Goal: Information Seeking & Learning: Learn about a topic

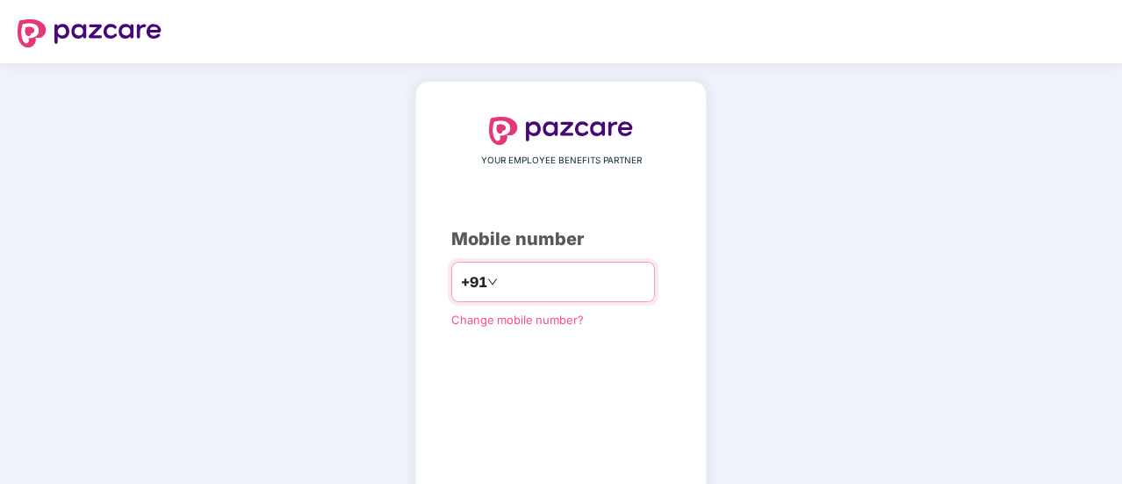
type input "*"
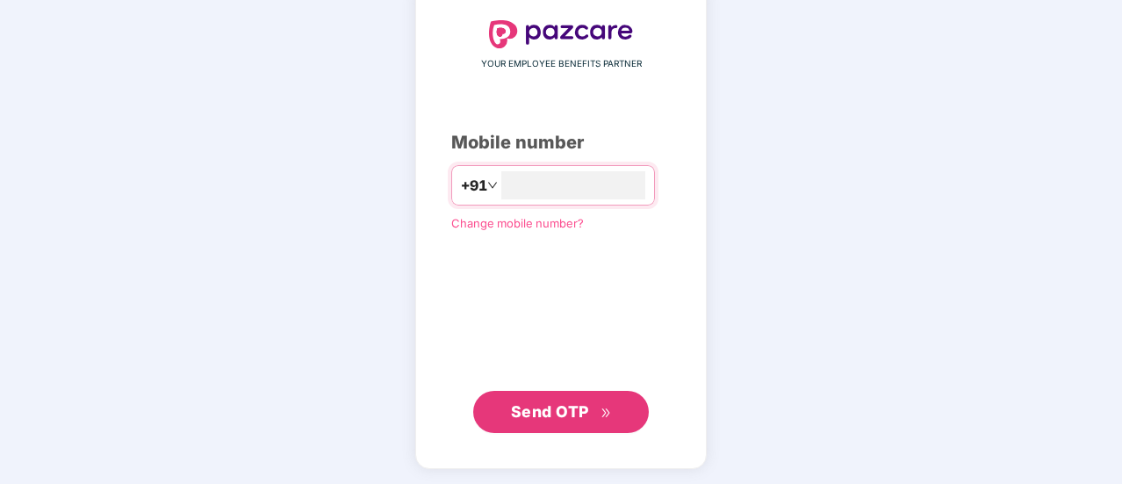
type input "**********"
click at [556, 414] on span "Send OTP" at bounding box center [550, 410] width 78 height 18
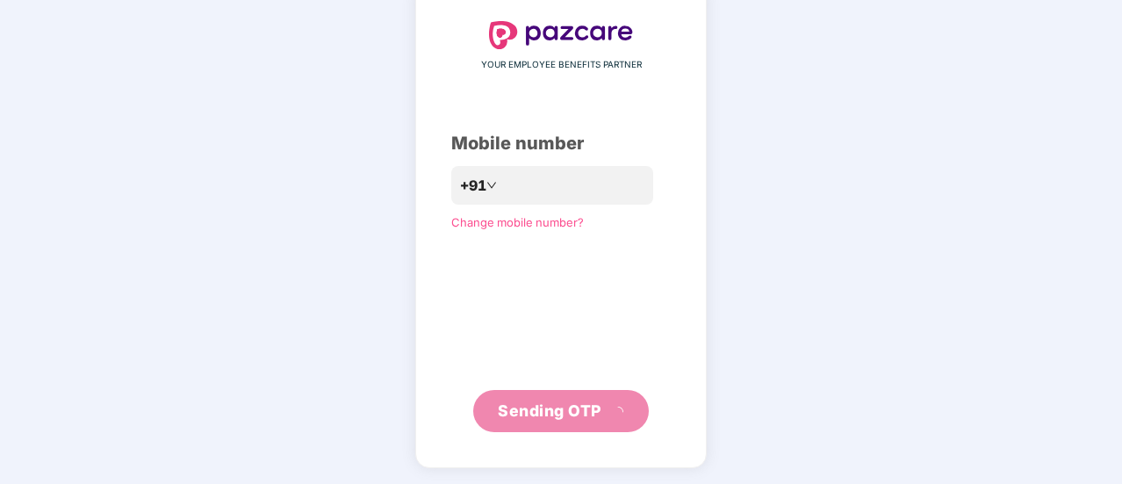
scroll to position [88, 0]
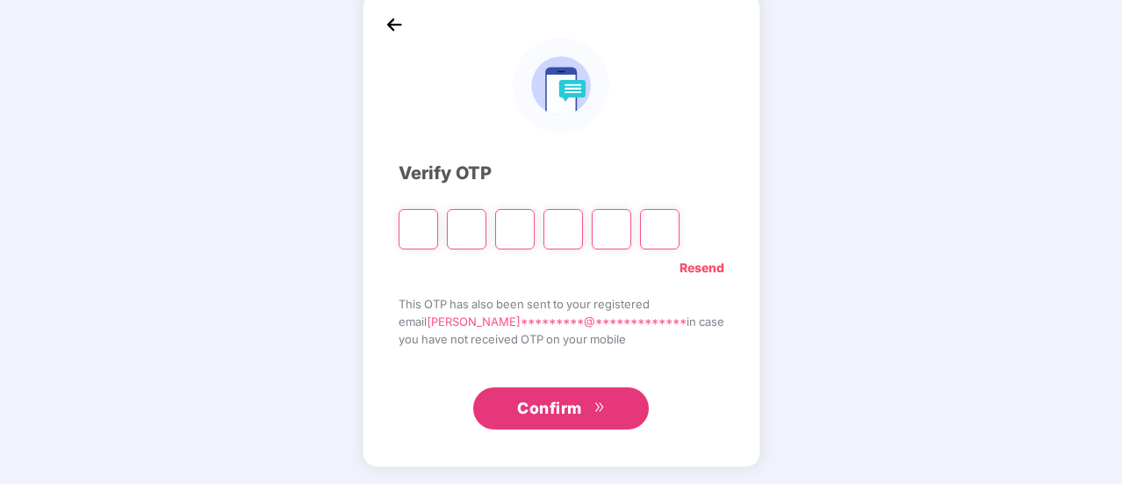
type input "*"
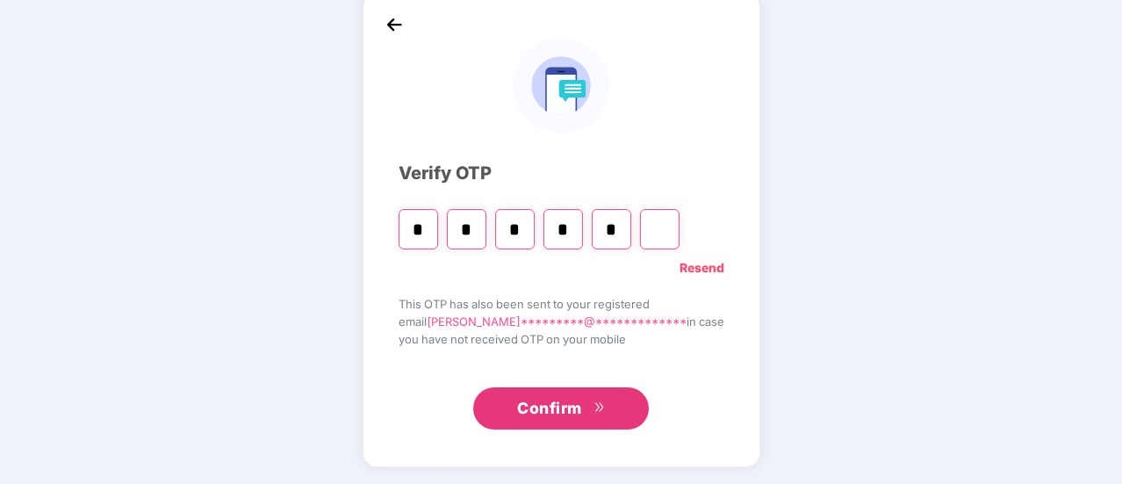
type input "*"
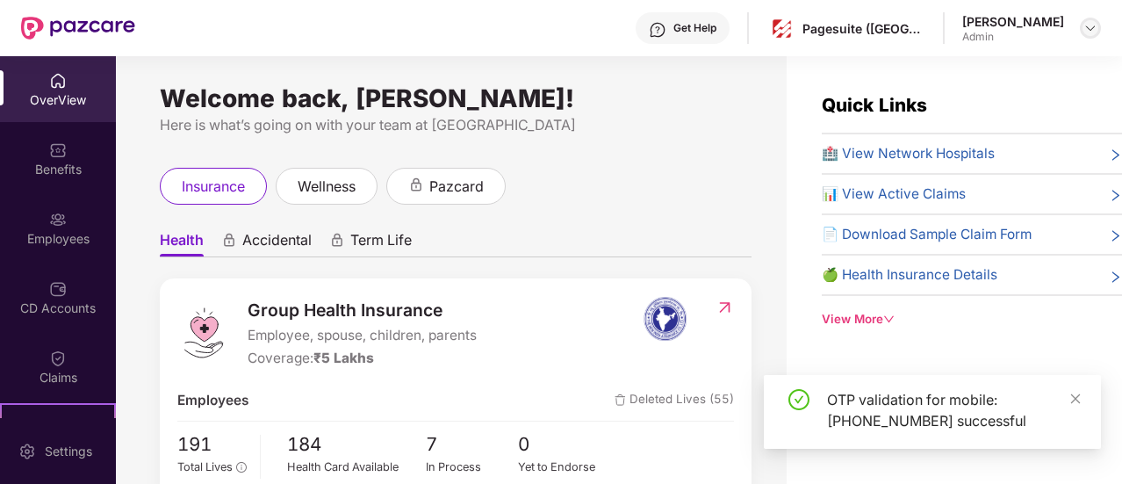
click at [1093, 24] on img at bounding box center [1090, 28] width 14 height 14
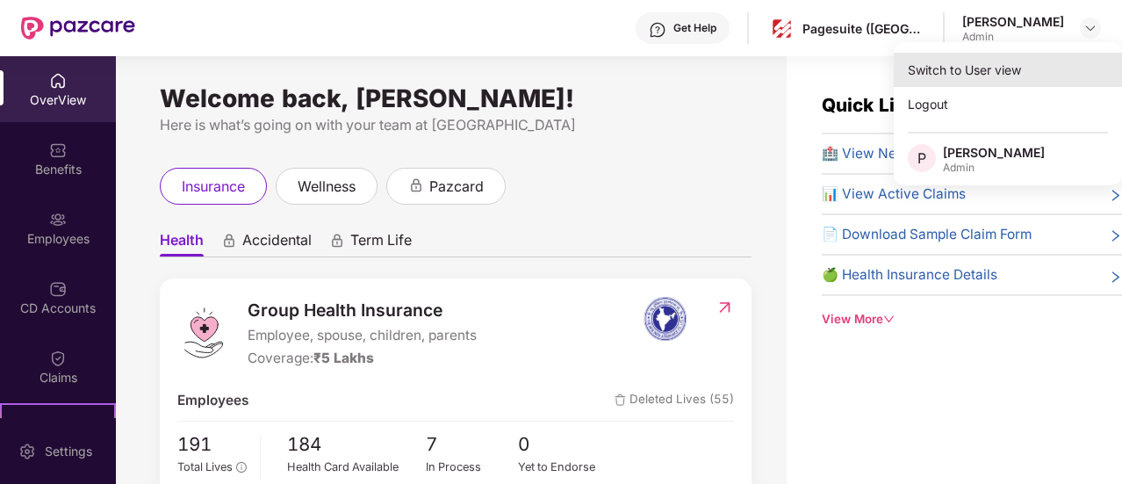
click at [955, 73] on div "Switch to User view" at bounding box center [1008, 70] width 228 height 34
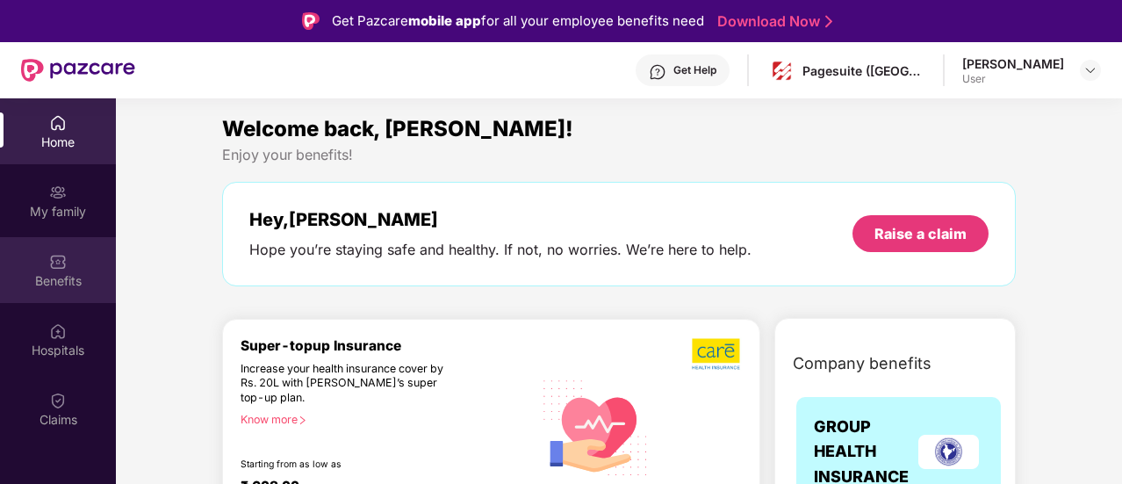
click at [56, 240] on div "Benefits" at bounding box center [58, 270] width 116 height 66
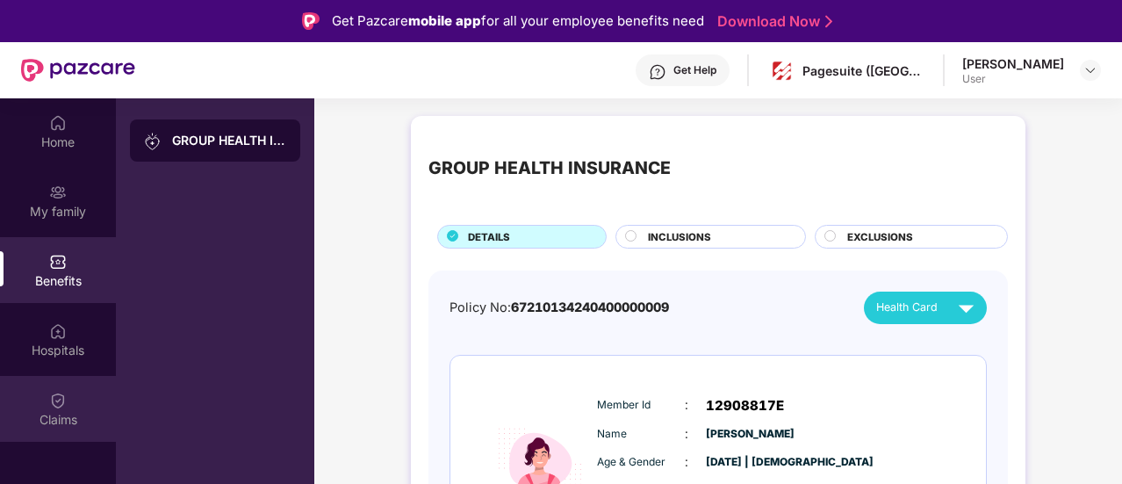
click at [63, 391] on img at bounding box center [58, 400] width 18 height 18
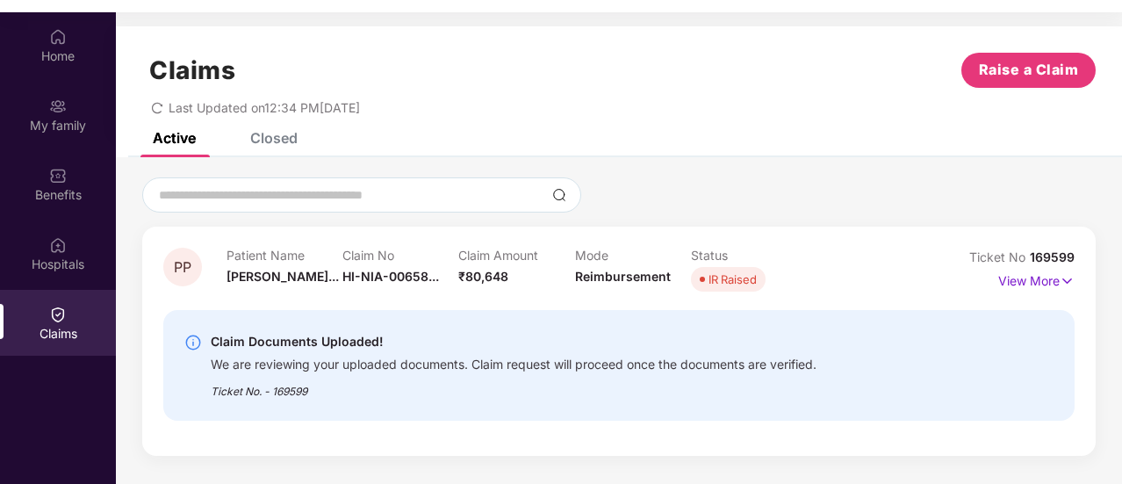
scroll to position [98, 0]
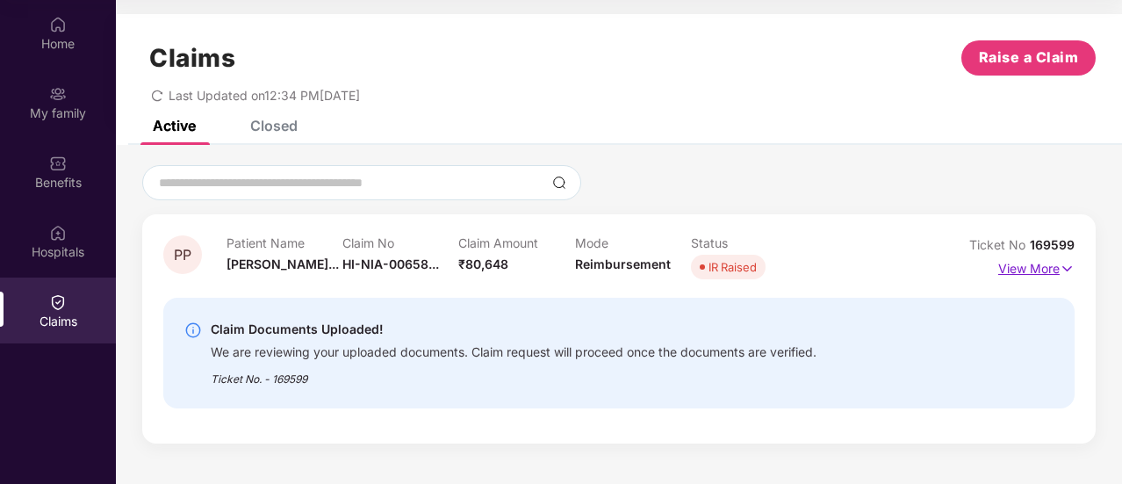
click at [1055, 268] on p "View More" at bounding box center [1036, 267] width 76 height 24
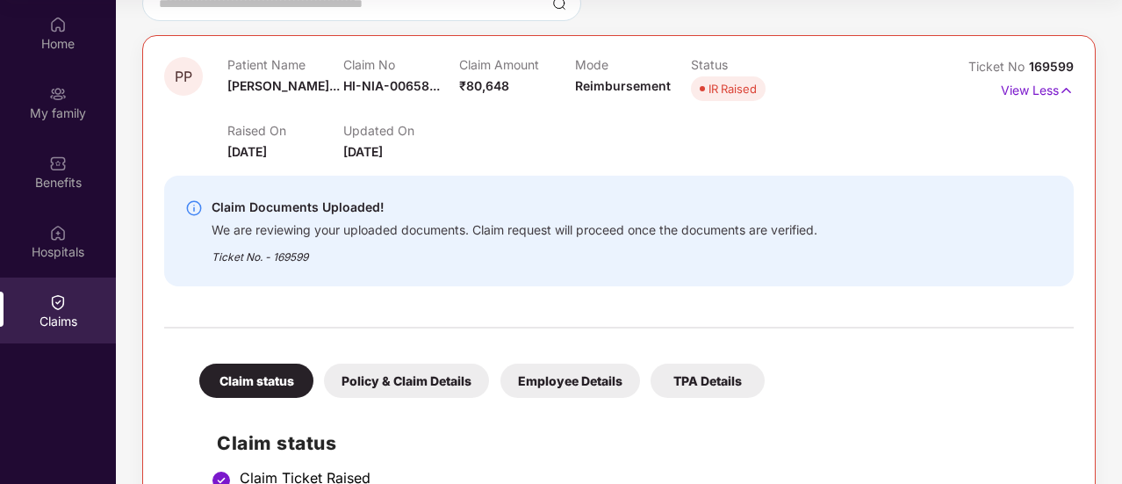
scroll to position [187, 0]
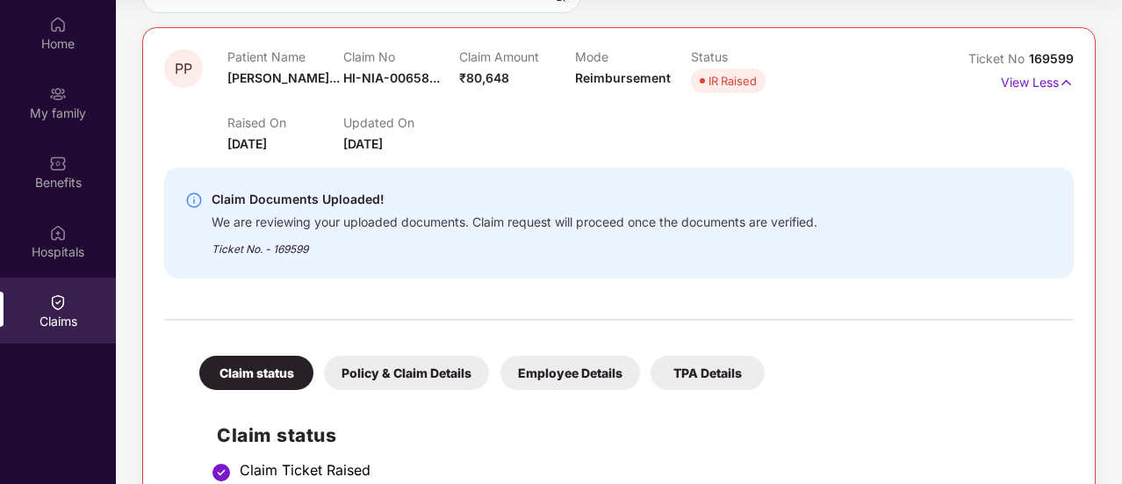
click at [455, 376] on div "Policy & Claim Details" at bounding box center [406, 372] width 165 height 34
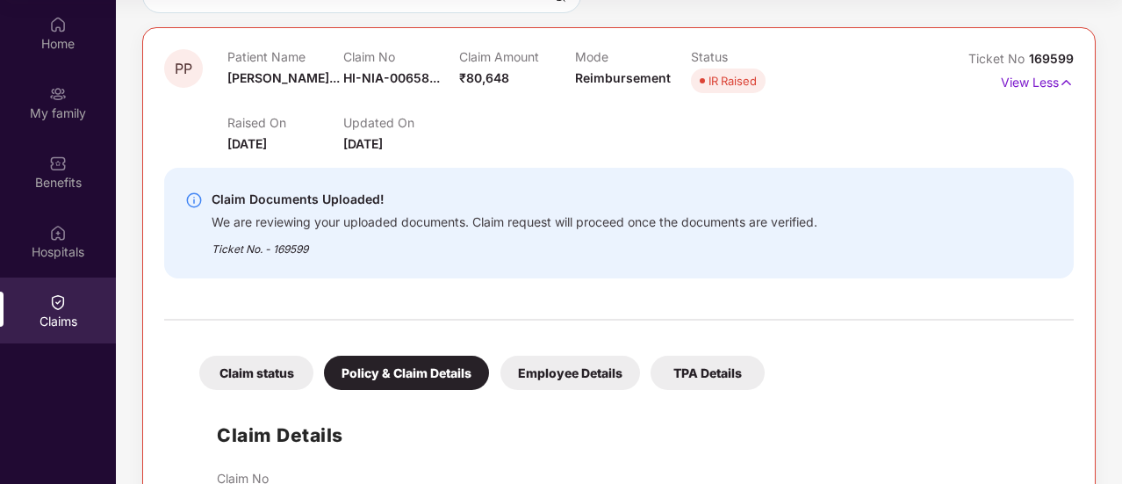
scroll to position [469, 0]
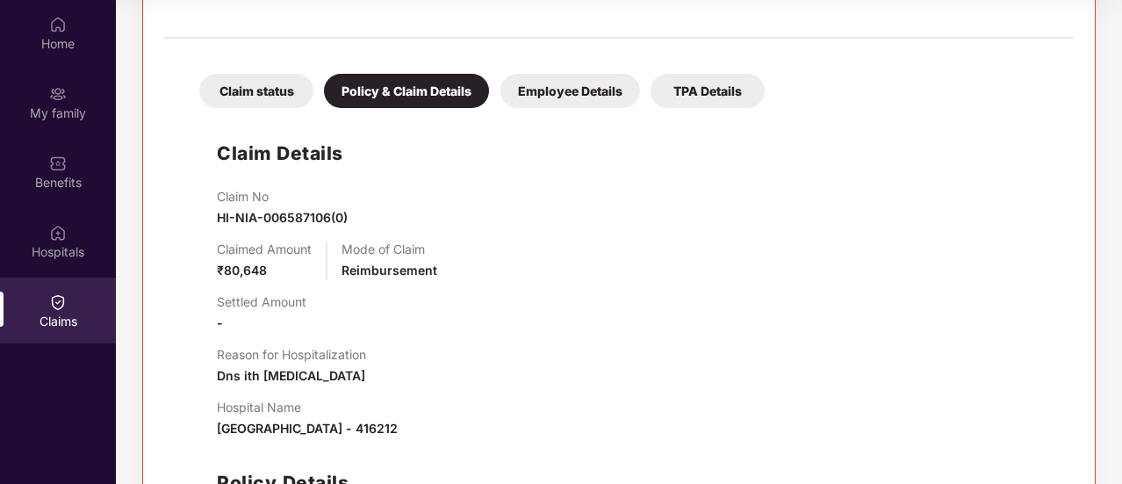
click at [539, 97] on div "Employee Details" at bounding box center [570, 91] width 140 height 34
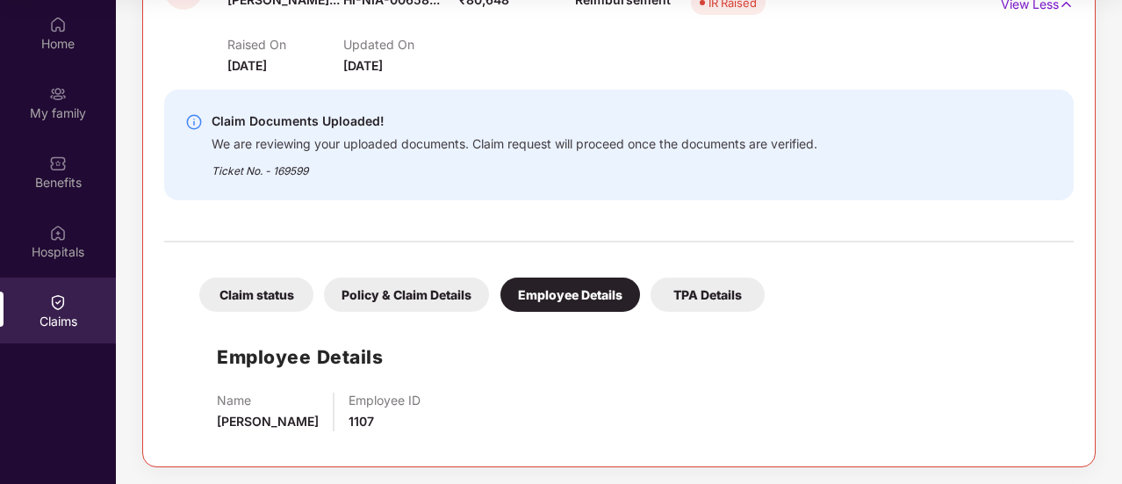
click at [705, 283] on div "TPA Details" at bounding box center [707, 294] width 114 height 34
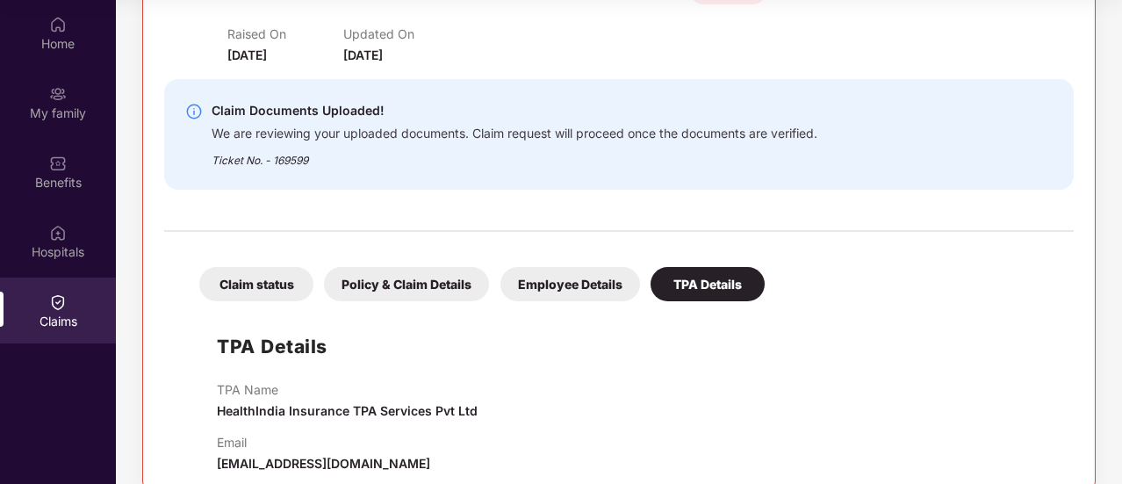
scroll to position [281, 0]
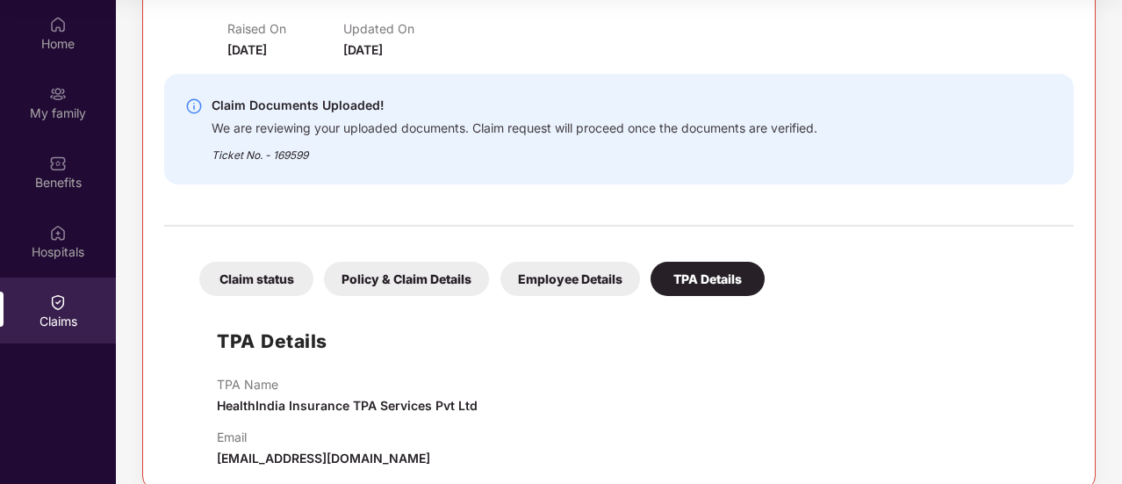
click at [249, 272] on div "Claim status" at bounding box center [256, 279] width 114 height 34
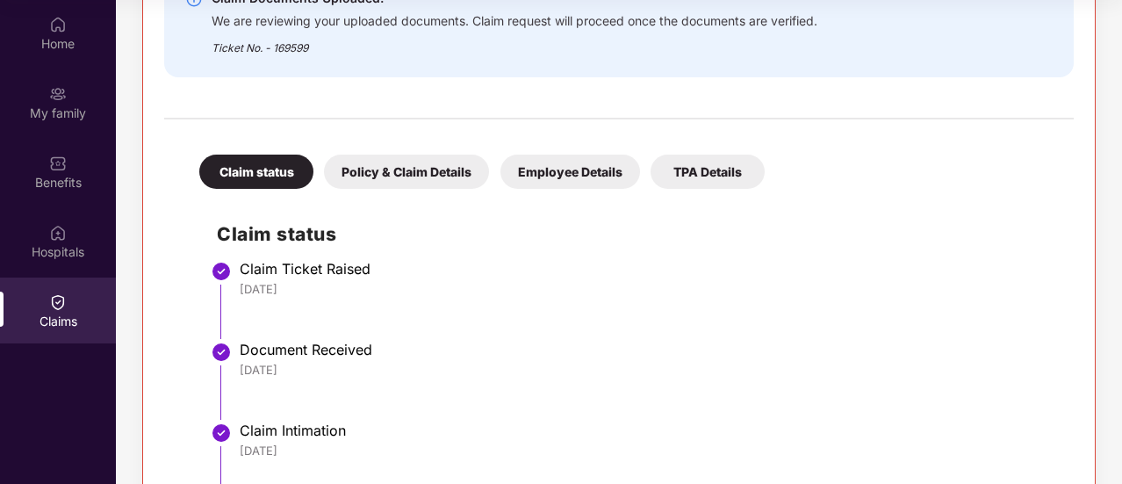
scroll to position [389, 0]
click at [412, 162] on div "Policy & Claim Details" at bounding box center [406, 171] width 165 height 34
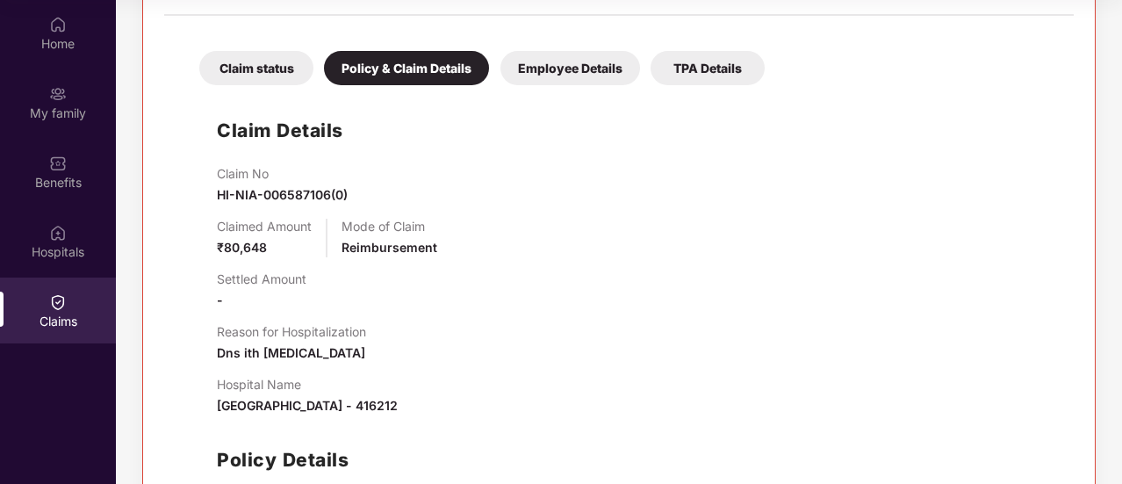
scroll to position [363, 0]
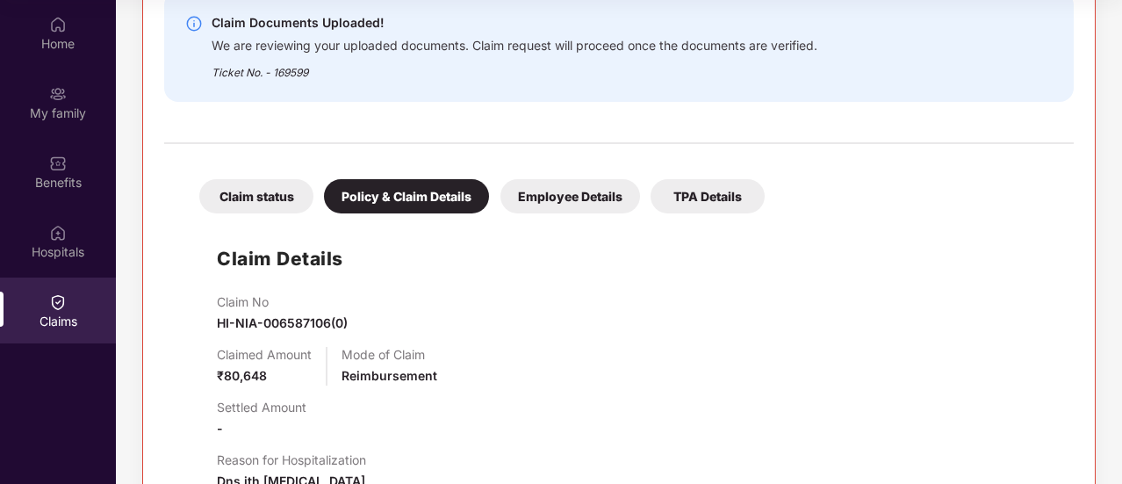
click at [539, 201] on div "Employee Details" at bounding box center [570, 196] width 140 height 34
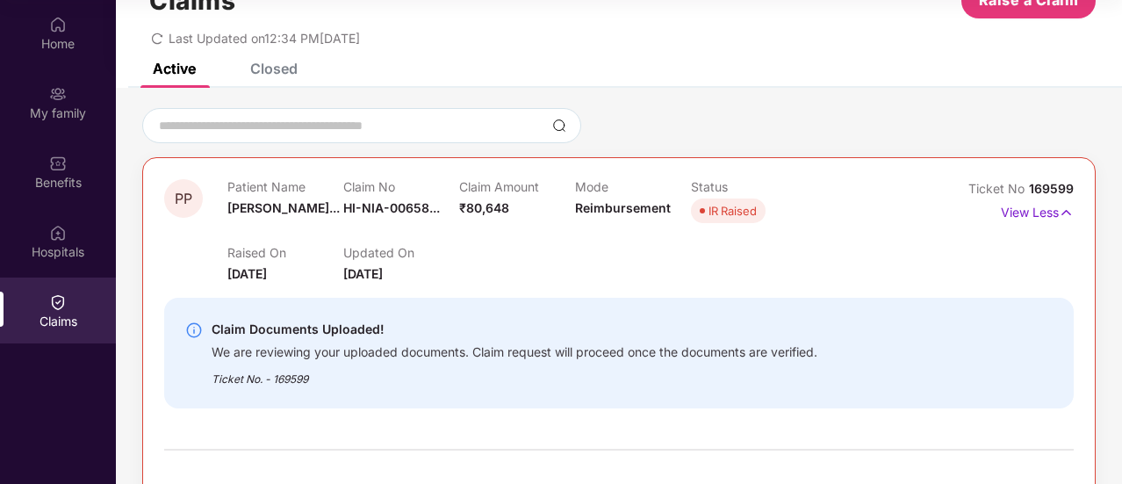
scroll to position [0, 0]
